Goal: Transaction & Acquisition: Subscribe to service/newsletter

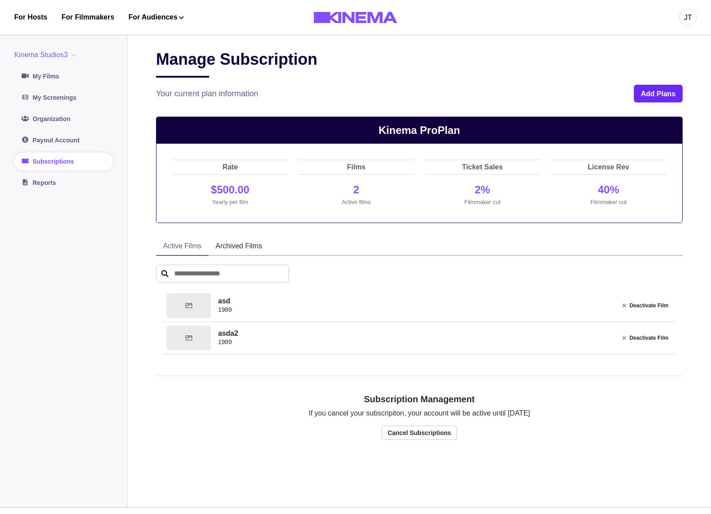
click at [659, 97] on button "Add Plans" at bounding box center [658, 94] width 49 height 18
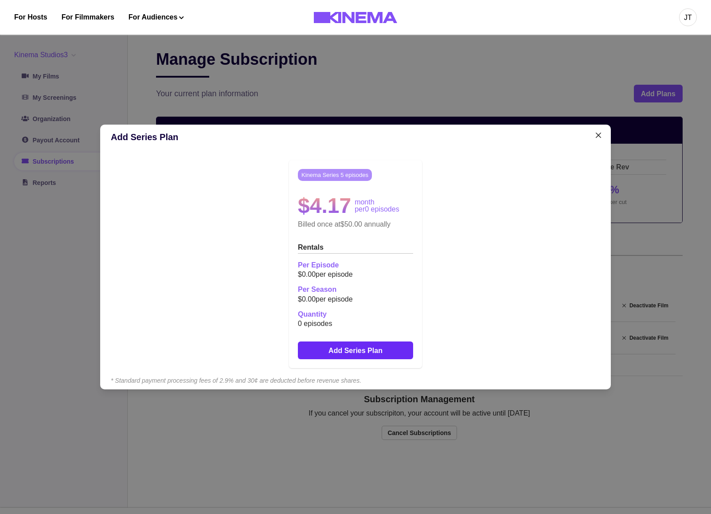
click at [369, 348] on button "Add Series Plan" at bounding box center [355, 350] width 115 height 18
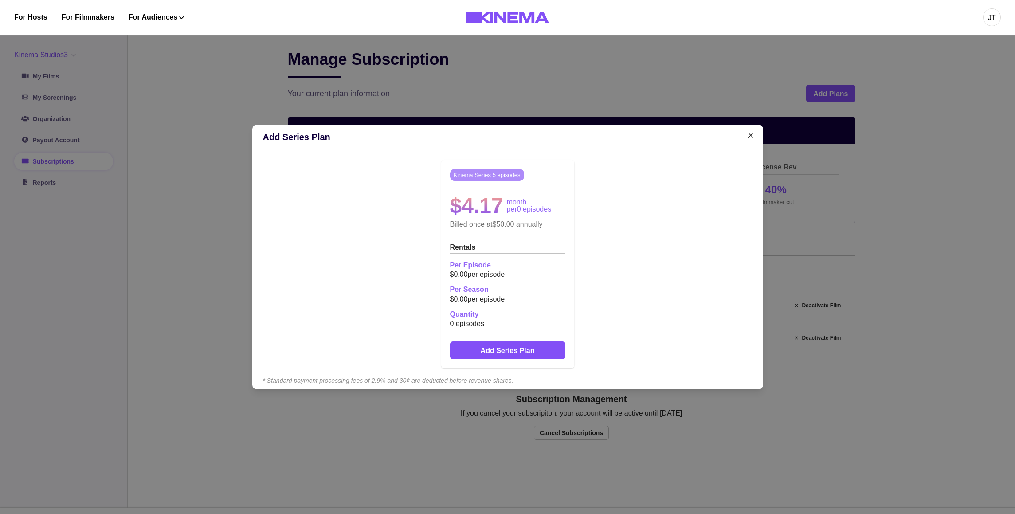
click at [505, 82] on div "Add Series Plan Kinema Series 5 episodes $4.17 month per 0 episodes Billed once…" at bounding box center [507, 257] width 1015 height 514
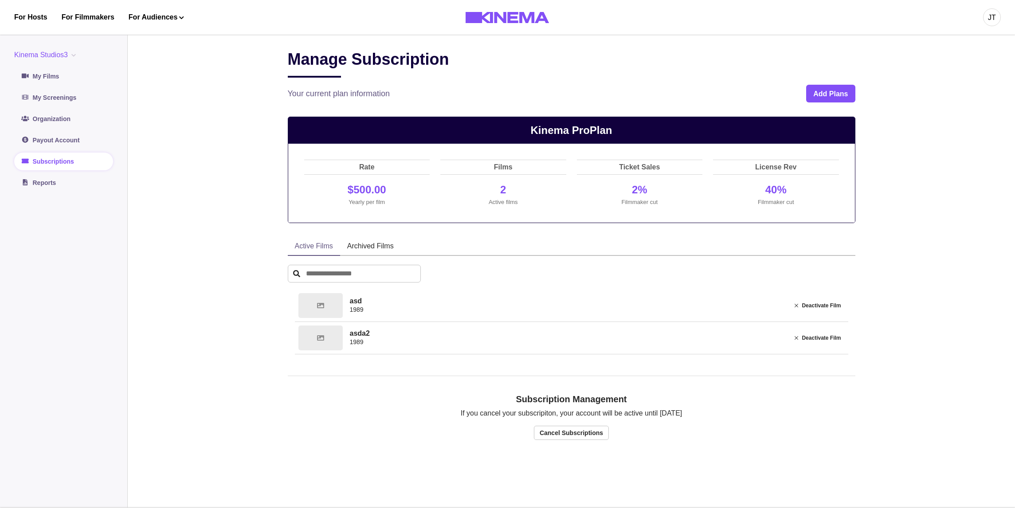
click at [827, 85] on div "Manage Subscription Your current plan information Add Plans" at bounding box center [572, 76] width 568 height 53
click at [825, 86] on button "Add Plans" at bounding box center [830, 94] width 49 height 18
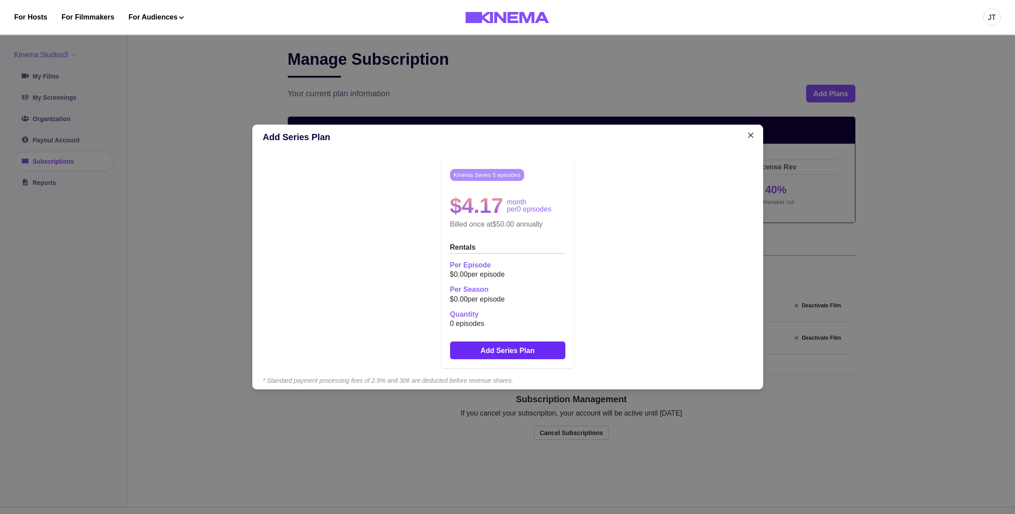
click at [506, 350] on button "Add Series Plan" at bounding box center [507, 350] width 115 height 18
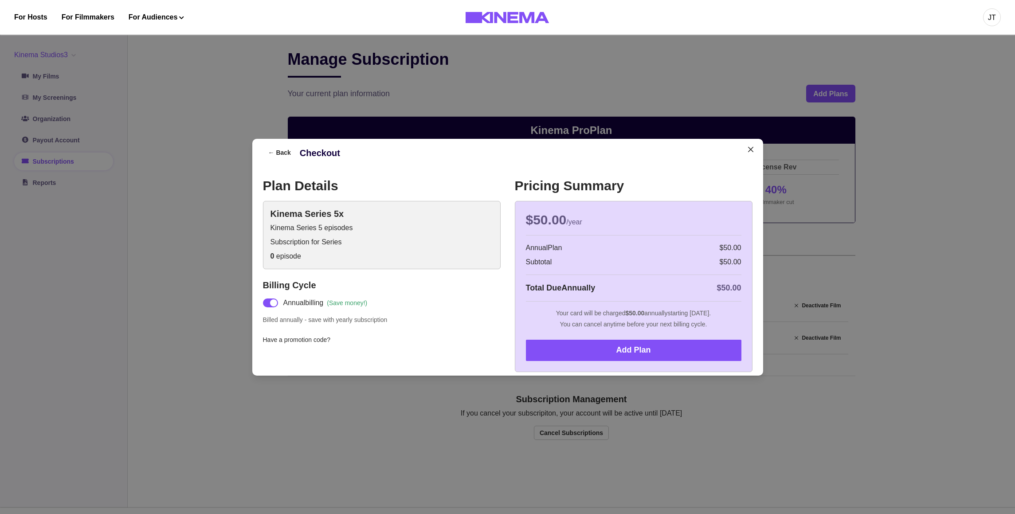
click at [291, 76] on div "← Back Checkout Plan Details Kinema Series 5x Kinema Series 5 episodes Subscrip…" at bounding box center [507, 257] width 1015 height 514
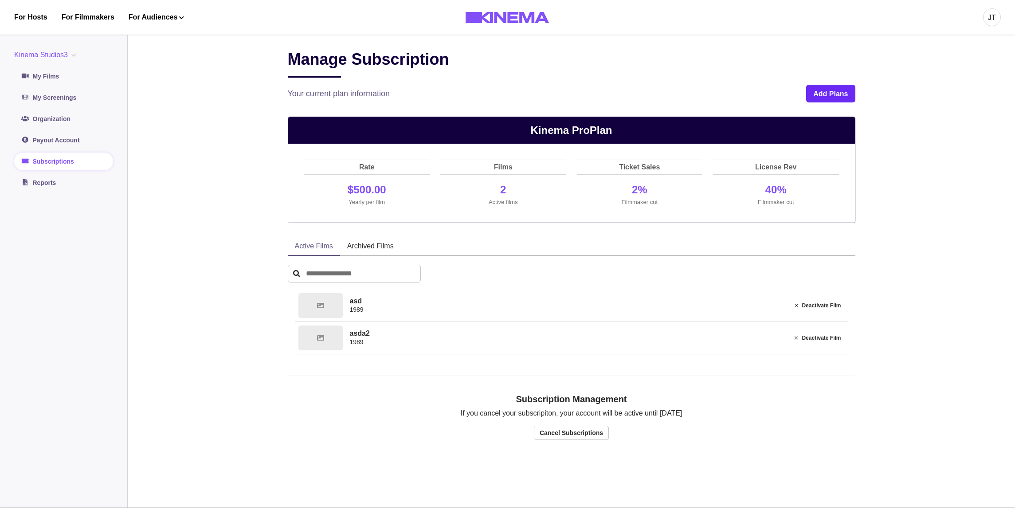
click at [818, 96] on button "Add Plans" at bounding box center [830, 94] width 49 height 18
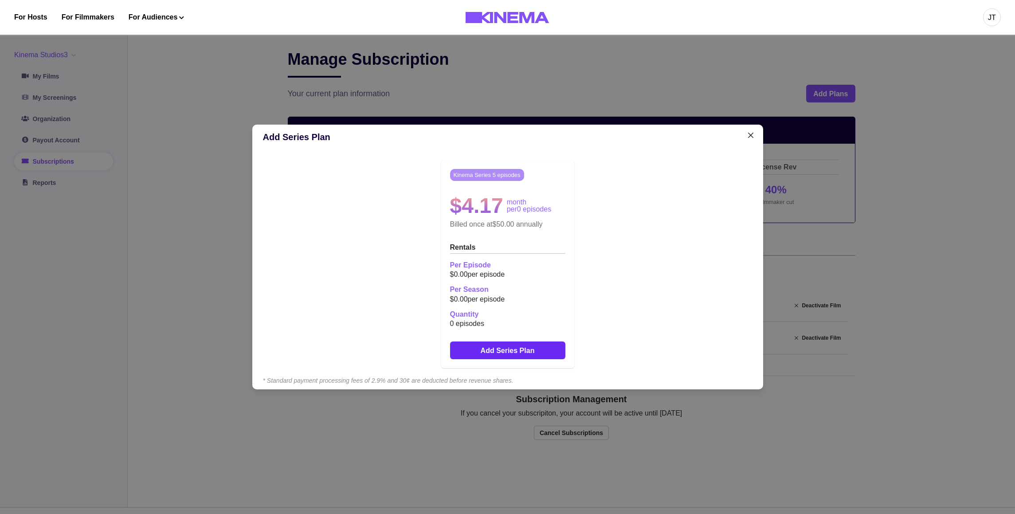
click at [480, 350] on button "Add Series Plan" at bounding box center [507, 350] width 115 height 18
click at [520, 346] on button "Add Series Plan" at bounding box center [507, 350] width 115 height 18
